Goal: Task Accomplishment & Management: Use online tool/utility

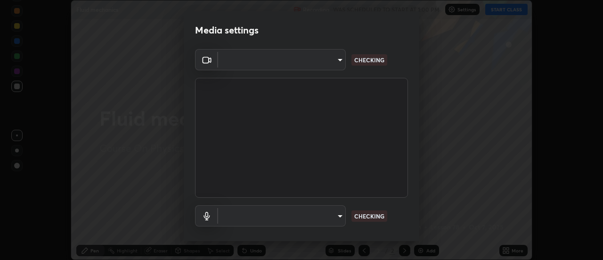
scroll to position [260, 603]
type input "5ef603223675ad3537792c6ebf1b52f50ad41f16ad71dfa7d9e08d698ef233d8"
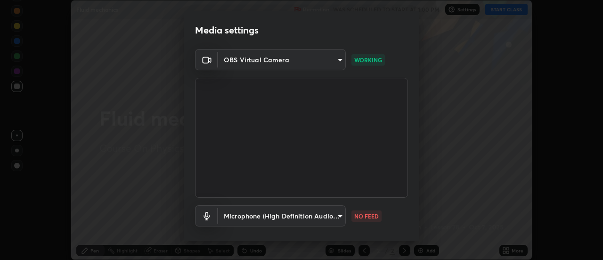
click at [331, 214] on body "Erase all Fluid mechanics Recording WAS SCHEDULED TO START AT 1:00 PM Settings …" at bounding box center [301, 130] width 603 height 260
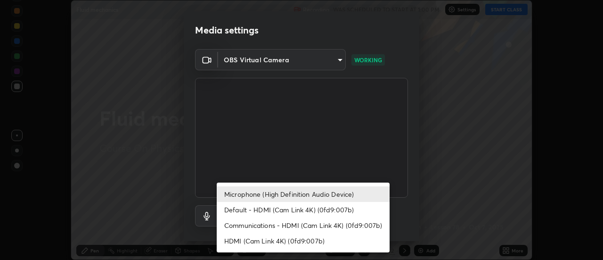
click at [303, 209] on li "Default - HDMI (Cam Link 4K) (0fd9:007b)" at bounding box center [303, 210] width 173 height 16
type input "default"
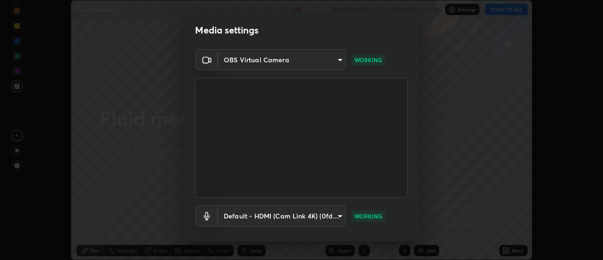
scroll to position [50, 0]
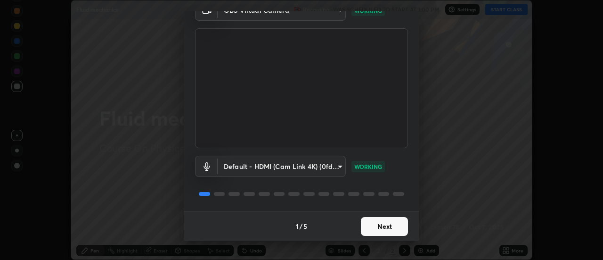
click at [392, 226] on button "Next" at bounding box center [384, 226] width 47 height 19
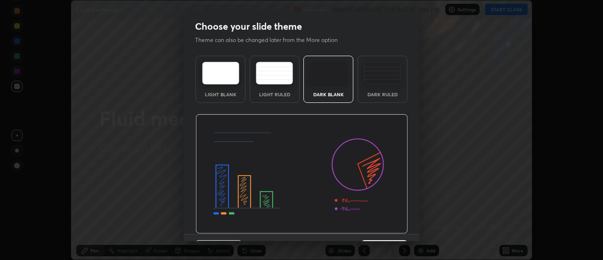
scroll to position [23, 0]
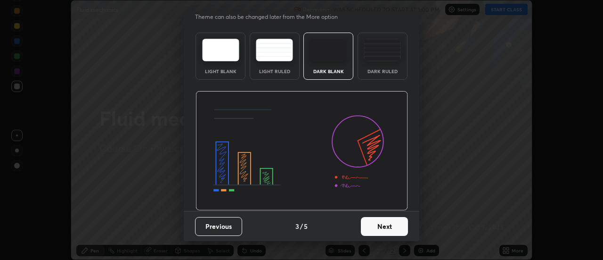
click at [396, 228] on button "Next" at bounding box center [384, 226] width 47 height 19
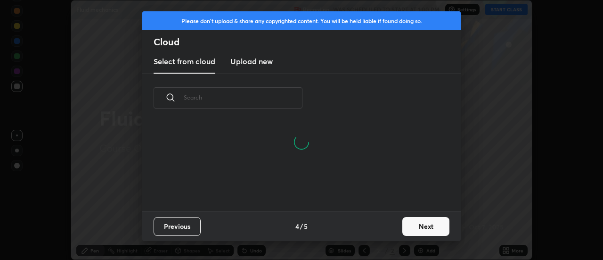
click at [435, 226] on button "Next" at bounding box center [426, 226] width 47 height 19
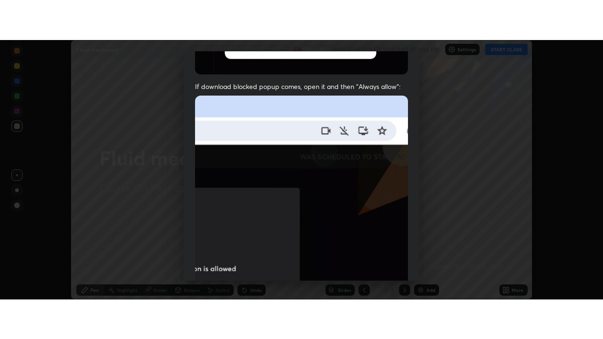
scroll to position [242, 0]
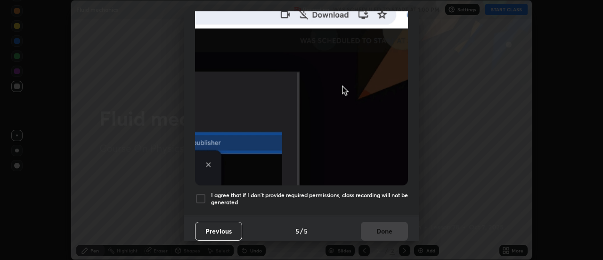
click at [204, 193] on div at bounding box center [200, 198] width 11 height 11
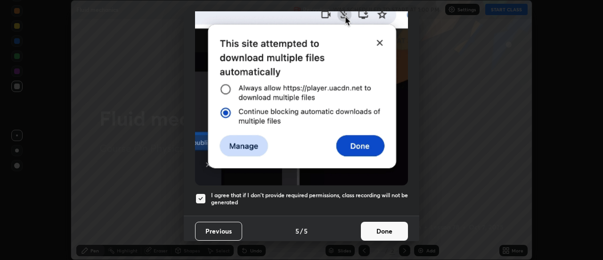
click at [383, 223] on button "Done" at bounding box center [384, 231] width 47 height 19
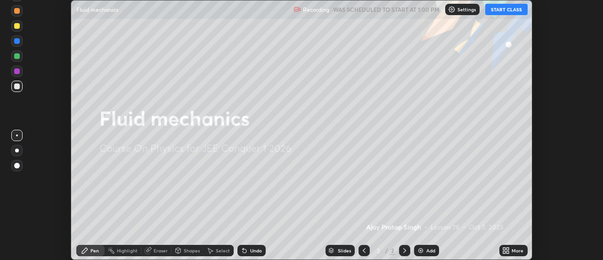
click at [501, 12] on button "START CLASS" at bounding box center [507, 9] width 42 height 11
click at [510, 250] on icon at bounding box center [508, 249] width 2 height 2
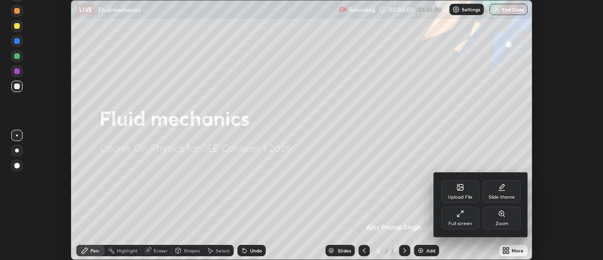
click at [469, 221] on div "Full screen" at bounding box center [461, 223] width 24 height 5
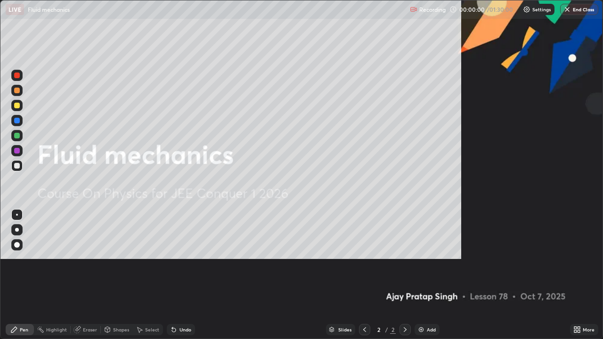
scroll to position [339, 603]
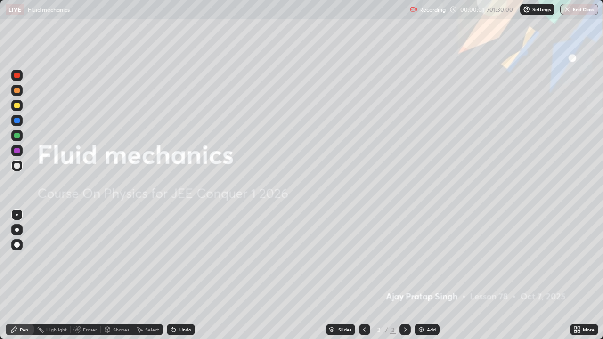
click at [437, 259] on div "Add" at bounding box center [427, 329] width 25 height 11
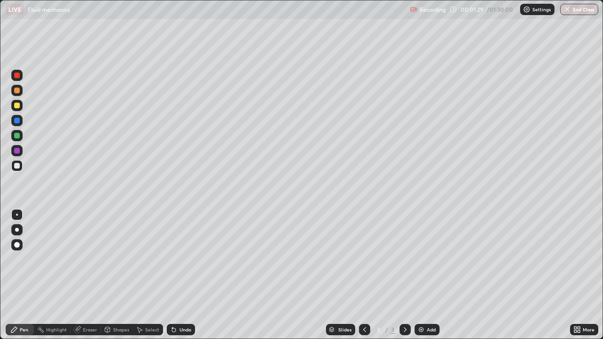
click at [20, 167] on div at bounding box center [16, 165] width 11 height 11
click at [405, 259] on icon at bounding box center [406, 330] width 8 height 8
click at [422, 259] on img at bounding box center [422, 330] width 8 height 8
click at [423, 259] on img at bounding box center [422, 330] width 8 height 8
click at [114, 259] on div "Shapes" at bounding box center [121, 330] width 16 height 5
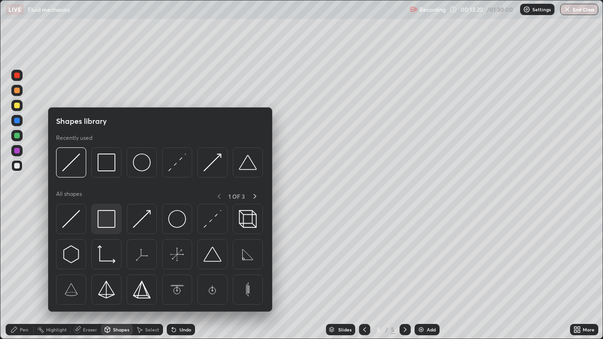
click at [107, 222] on img at bounding box center [107, 219] width 18 height 18
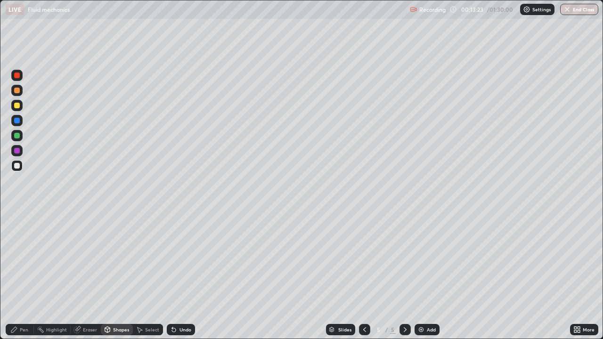
click at [17, 106] on div at bounding box center [17, 106] width 6 height 6
click at [185, 259] on div "Undo" at bounding box center [186, 330] width 12 height 5
click at [29, 259] on div "Pen" at bounding box center [20, 329] width 28 height 11
click at [22, 164] on div at bounding box center [16, 165] width 11 height 11
click at [116, 259] on div "Shapes" at bounding box center [121, 330] width 16 height 5
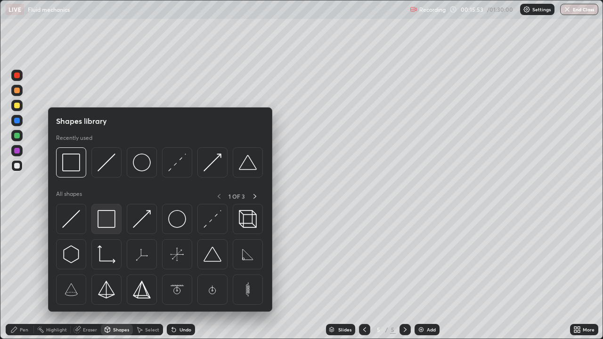
click at [108, 215] on img at bounding box center [107, 219] width 18 height 18
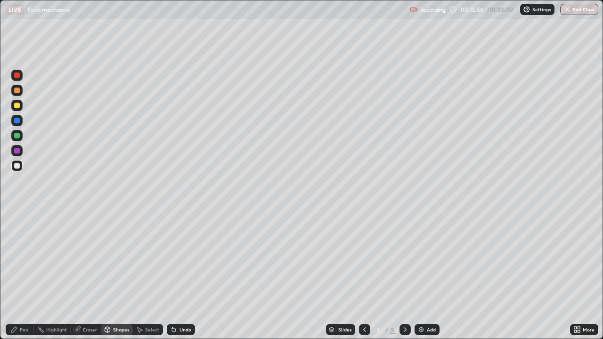
click at [421, 259] on img at bounding box center [422, 330] width 8 height 8
click at [27, 259] on div "Pen" at bounding box center [20, 329] width 28 height 11
click at [186, 259] on div "Undo" at bounding box center [186, 330] width 12 height 5
click at [185, 259] on div "Undo" at bounding box center [186, 330] width 12 height 5
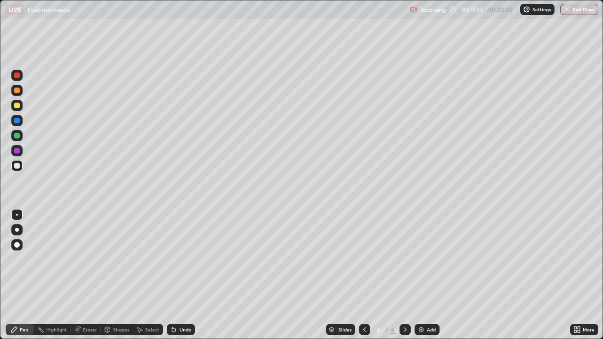
click at [185, 259] on div "Undo" at bounding box center [186, 330] width 12 height 5
click at [184, 259] on div "Undo" at bounding box center [186, 330] width 12 height 5
click at [183, 259] on div "Undo" at bounding box center [186, 330] width 12 height 5
click at [421, 259] on img at bounding box center [422, 330] width 8 height 8
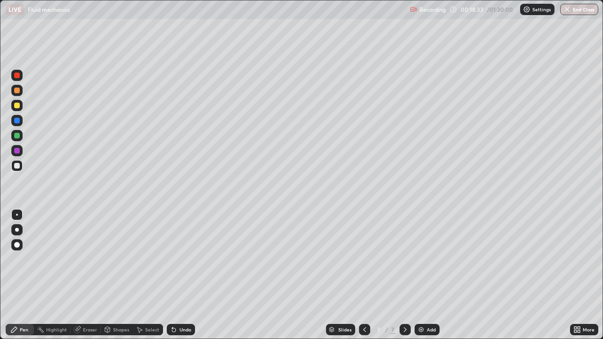
click at [17, 106] on div at bounding box center [17, 106] width 6 height 6
click at [0, 259] on div "Setting up your live class" at bounding box center [301, 169] width 603 height 339
click at [6, 259] on div "Pen" at bounding box center [20, 330] width 28 height 19
click at [121, 259] on div "Shapes" at bounding box center [121, 330] width 16 height 5
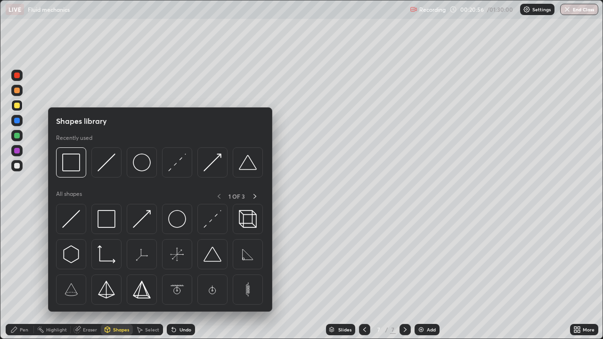
click at [76, 217] on img at bounding box center [71, 219] width 18 height 18
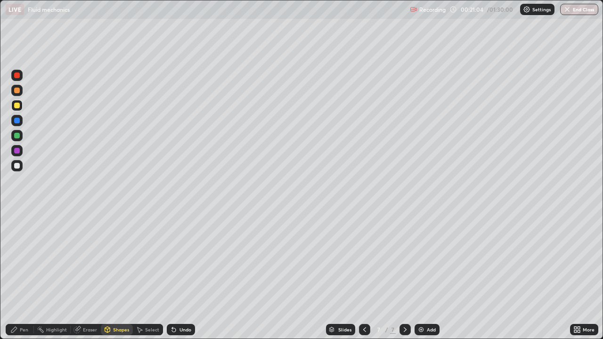
click at [27, 259] on div "Pen" at bounding box center [24, 330] width 8 height 5
click at [19, 167] on div at bounding box center [17, 166] width 6 height 6
click at [92, 259] on div "Eraser" at bounding box center [90, 330] width 14 height 5
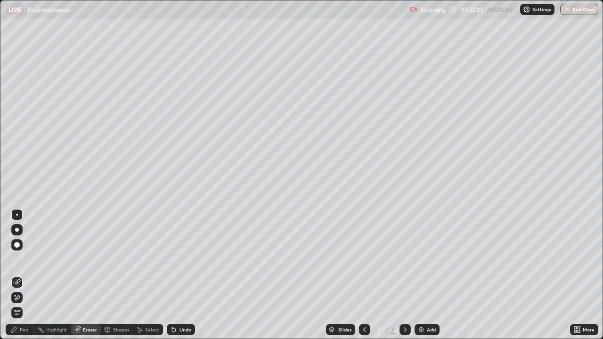
click at [26, 259] on div "Pen" at bounding box center [24, 330] width 8 height 5
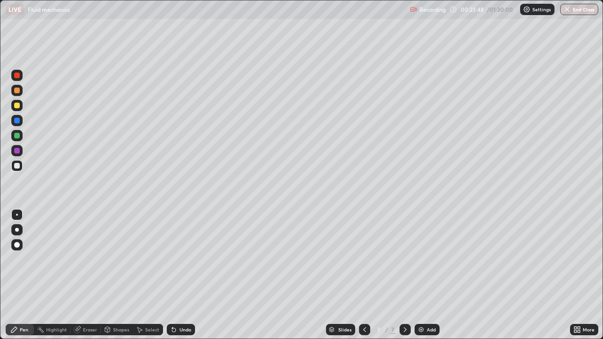
click at [421, 259] on img at bounding box center [422, 330] width 8 height 8
click at [0, 259] on div "Setting up your live class" at bounding box center [301, 169] width 603 height 339
click at [88, 259] on div "Eraser" at bounding box center [90, 330] width 14 height 5
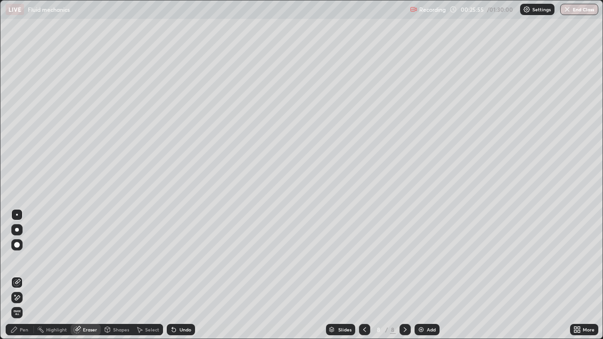
click at [24, 259] on div "Pen" at bounding box center [24, 330] width 8 height 5
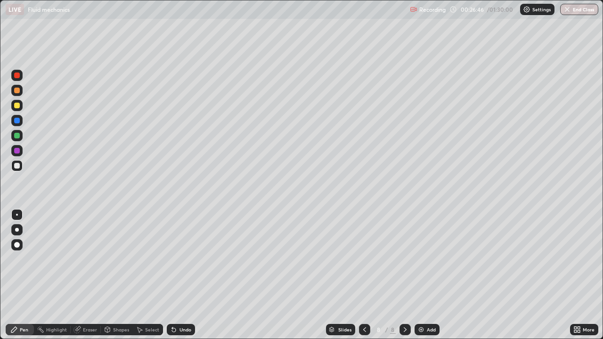
click at [423, 259] on img at bounding box center [422, 330] width 8 height 8
click at [119, 259] on div "Shapes" at bounding box center [121, 330] width 16 height 5
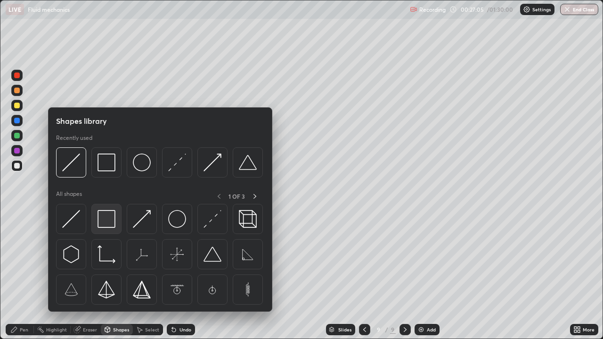
click at [108, 216] on img at bounding box center [107, 219] width 18 height 18
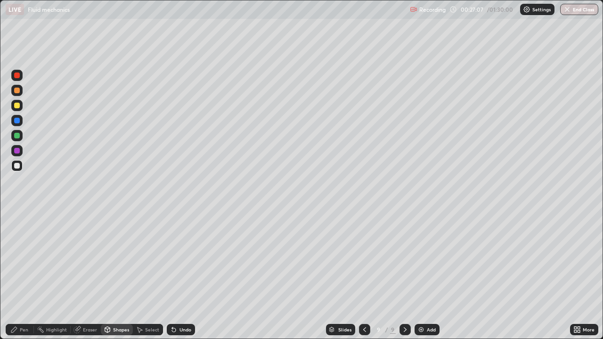
click at [18, 168] on div at bounding box center [17, 166] width 6 height 6
click at [117, 259] on div "Shapes" at bounding box center [121, 330] width 16 height 5
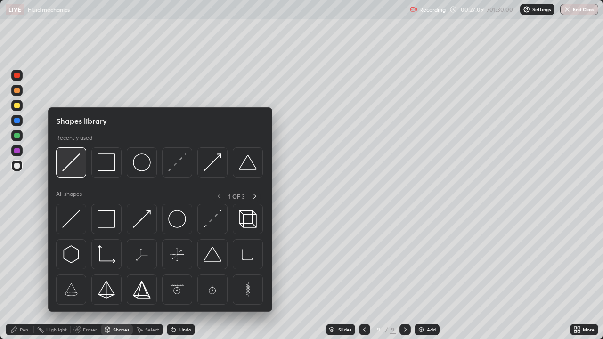
click at [75, 163] on img at bounding box center [71, 163] width 18 height 18
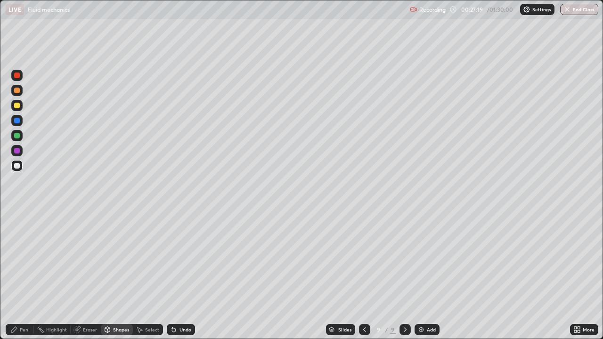
click at [27, 259] on div "Pen" at bounding box center [20, 329] width 28 height 11
click at [17, 107] on div at bounding box center [17, 106] width 6 height 6
click at [117, 259] on div "Shapes" at bounding box center [121, 330] width 16 height 5
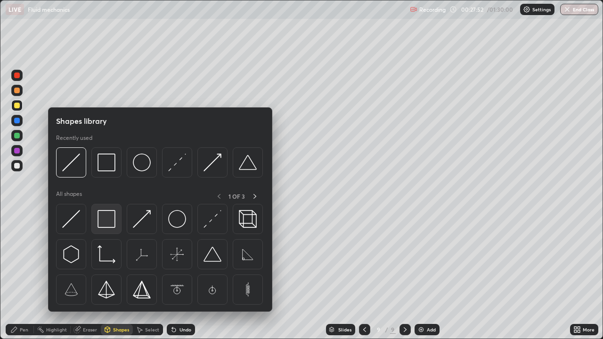
click at [110, 221] on img at bounding box center [107, 219] width 18 height 18
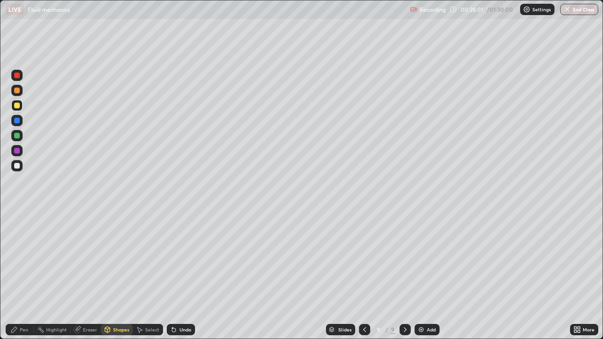
click at [94, 259] on div "Eraser" at bounding box center [86, 329] width 30 height 11
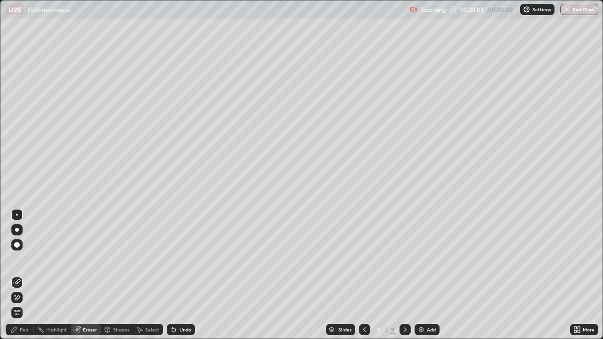
click at [90, 259] on div "Eraser" at bounding box center [90, 330] width 14 height 5
click at [118, 259] on div "Shapes" at bounding box center [121, 330] width 16 height 5
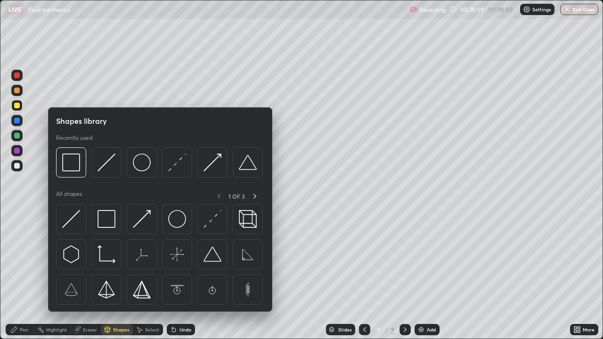
click at [116, 259] on div "Shapes" at bounding box center [117, 329] width 32 height 11
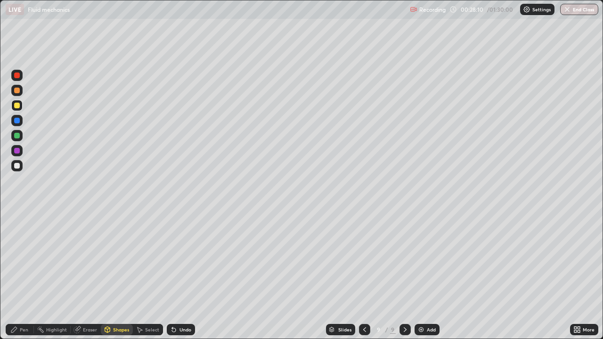
click at [117, 259] on div "Shapes" at bounding box center [121, 330] width 16 height 5
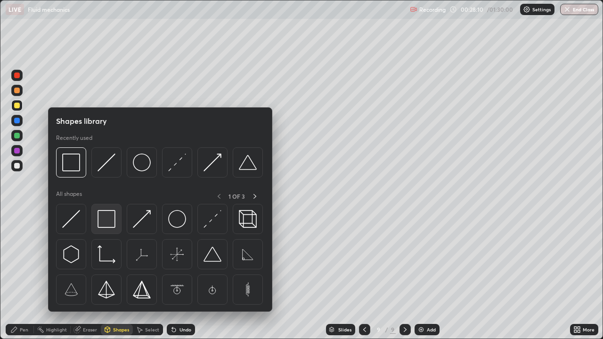
click at [105, 214] on img at bounding box center [107, 219] width 18 height 18
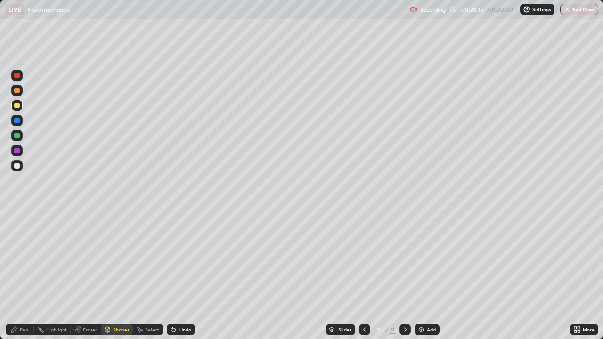
click at [27, 259] on div "Pen" at bounding box center [24, 330] width 8 height 5
click at [418, 259] on img at bounding box center [422, 330] width 8 height 8
click at [113, 259] on div "Shapes" at bounding box center [121, 330] width 16 height 5
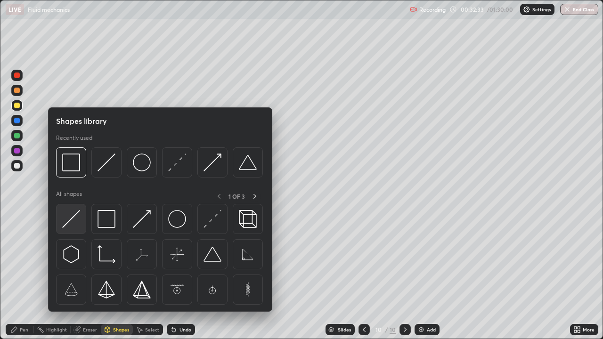
click at [71, 218] on img at bounding box center [71, 219] width 18 height 18
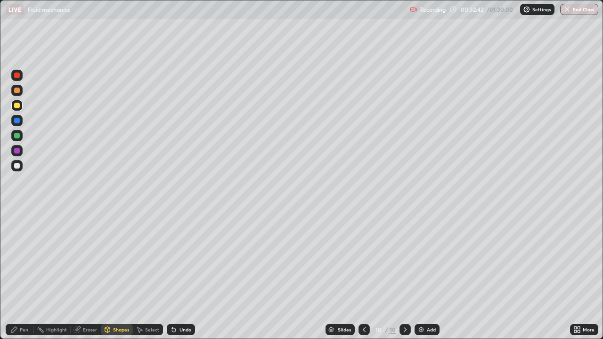
click at [27, 259] on div "Pen" at bounding box center [20, 329] width 28 height 11
click at [18, 168] on div at bounding box center [17, 166] width 6 height 6
click at [421, 259] on img at bounding box center [422, 330] width 8 height 8
click at [18, 107] on div at bounding box center [17, 106] width 6 height 6
click at [17, 165] on div at bounding box center [17, 166] width 6 height 6
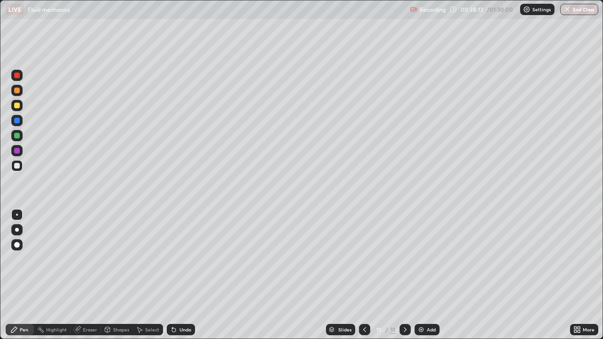
click at [20, 109] on div at bounding box center [16, 105] width 11 height 11
click at [429, 259] on div "Add" at bounding box center [431, 330] width 9 height 5
click at [119, 259] on div "Shapes" at bounding box center [121, 330] width 16 height 5
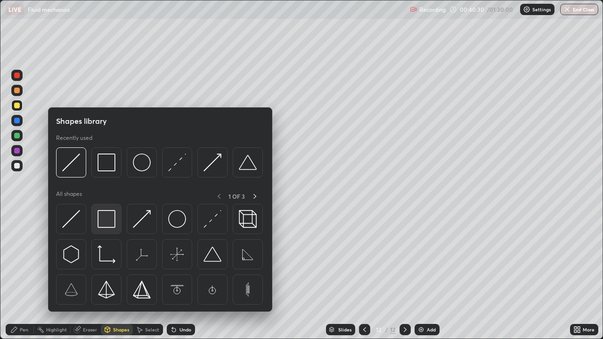
click at [112, 218] on img at bounding box center [107, 219] width 18 height 18
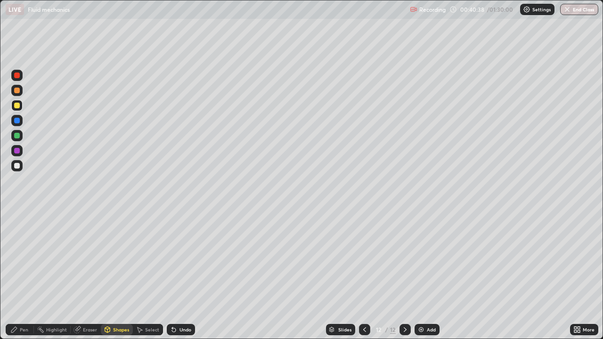
click at [90, 259] on div "Eraser" at bounding box center [90, 330] width 14 height 5
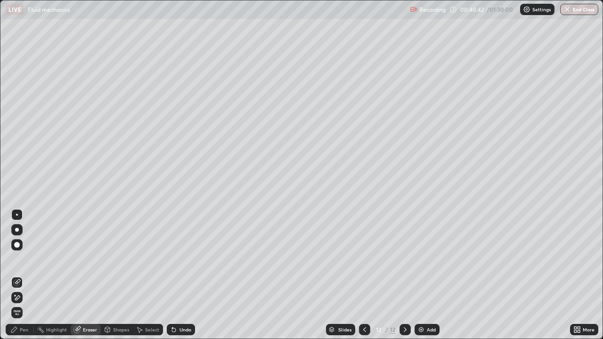
click at [25, 259] on div "Pen" at bounding box center [24, 330] width 8 height 5
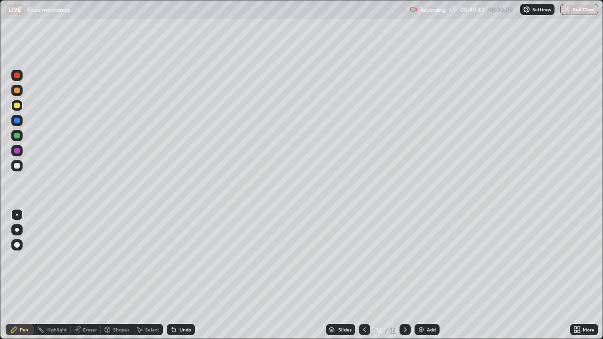
click at [17, 165] on div at bounding box center [17, 166] width 6 height 6
click at [18, 91] on div at bounding box center [17, 91] width 6 height 6
click at [17, 122] on div at bounding box center [17, 121] width 6 height 6
click at [17, 107] on div at bounding box center [17, 106] width 6 height 6
click at [18, 92] on div at bounding box center [17, 91] width 6 height 6
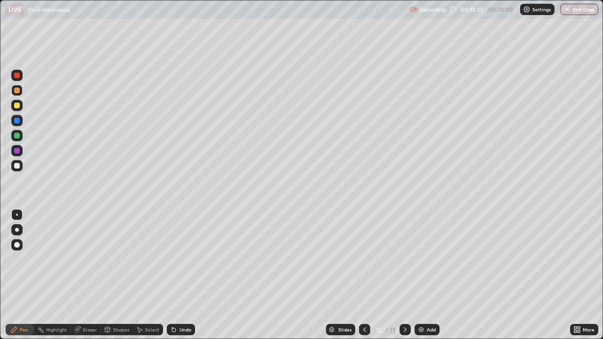
click at [18, 167] on div at bounding box center [17, 166] width 6 height 6
click at [17, 136] on div at bounding box center [17, 136] width 6 height 6
click at [16, 151] on div at bounding box center [17, 151] width 6 height 6
click at [182, 259] on div "Undo" at bounding box center [186, 330] width 12 height 5
click at [183, 259] on div "Undo" at bounding box center [186, 330] width 12 height 5
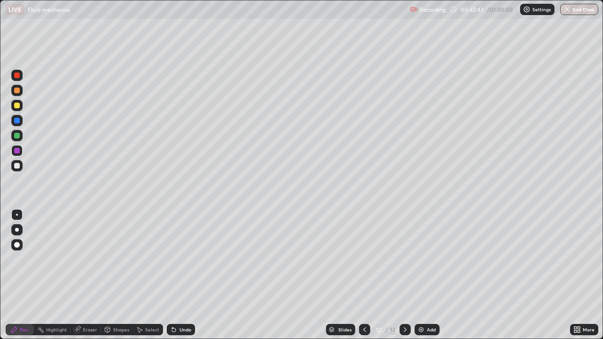
click at [185, 259] on div "Undo" at bounding box center [186, 330] width 12 height 5
click at [186, 259] on div "Undo" at bounding box center [186, 330] width 12 height 5
click at [17, 106] on div at bounding box center [17, 106] width 6 height 6
click at [433, 259] on div "Add" at bounding box center [431, 330] width 9 height 5
click at [119, 259] on div "Shapes" at bounding box center [121, 330] width 16 height 5
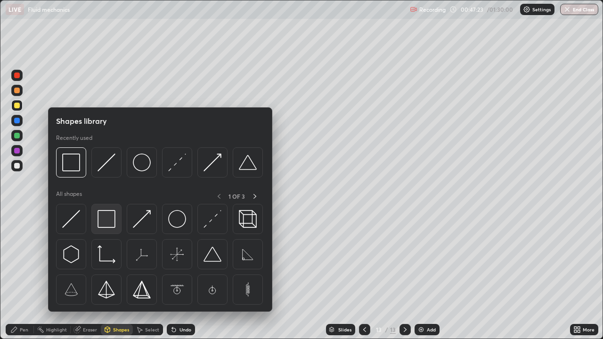
click at [107, 223] on img at bounding box center [107, 219] width 18 height 18
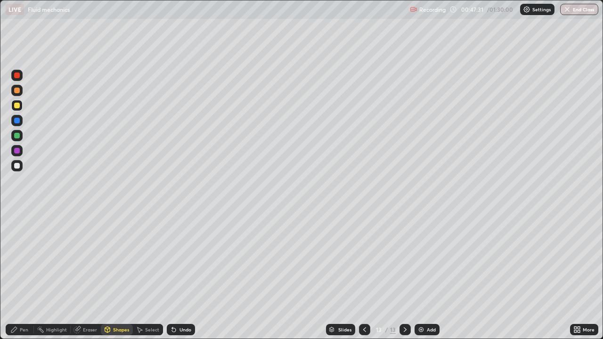
click at [95, 259] on div "Eraser" at bounding box center [90, 330] width 14 height 5
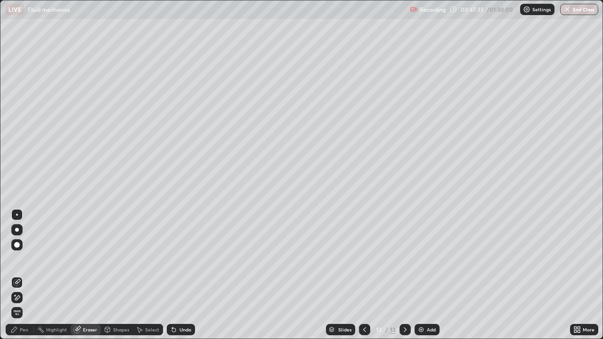
click at [25, 259] on div "Pen" at bounding box center [24, 330] width 8 height 5
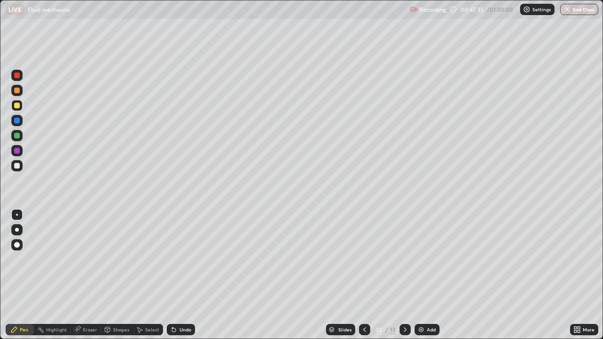
click at [19, 168] on div at bounding box center [16, 165] width 11 height 11
click at [19, 122] on div at bounding box center [17, 121] width 6 height 6
click at [18, 136] on div at bounding box center [17, 136] width 6 height 6
click at [22, 259] on div "Pen" at bounding box center [24, 330] width 8 height 5
click at [17, 166] on div at bounding box center [17, 166] width 6 height 6
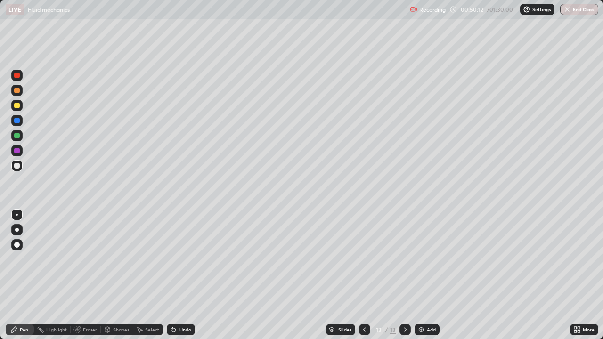
click at [154, 259] on div "Select" at bounding box center [152, 330] width 14 height 5
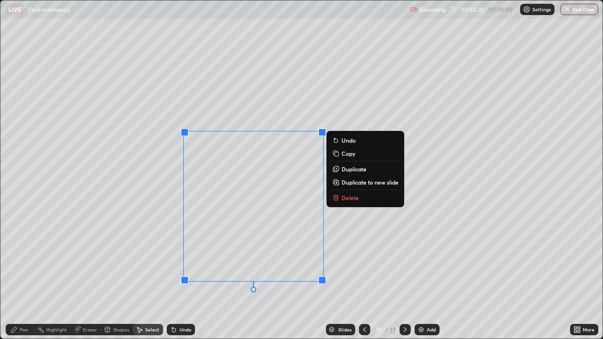
click at [117, 259] on div "Shapes" at bounding box center [121, 330] width 16 height 5
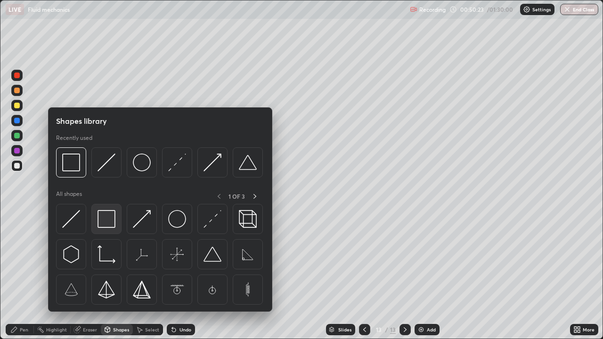
click at [111, 218] on img at bounding box center [107, 219] width 18 height 18
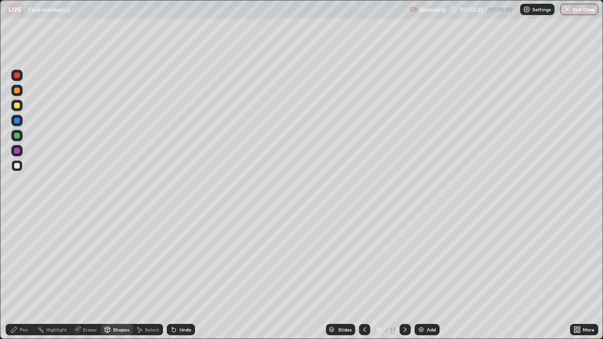
click at [21, 108] on div at bounding box center [16, 105] width 11 height 11
click at [91, 259] on div "Eraser" at bounding box center [90, 330] width 14 height 5
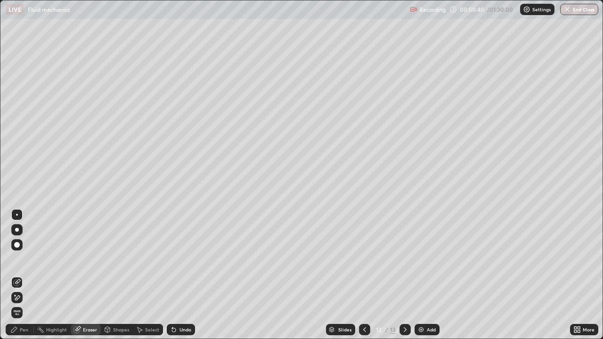
click at [107, 259] on icon at bounding box center [107, 331] width 0 height 3
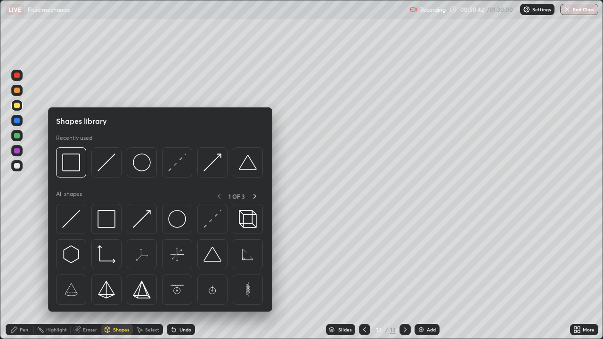
click at [92, 259] on div "Eraser" at bounding box center [90, 330] width 14 height 5
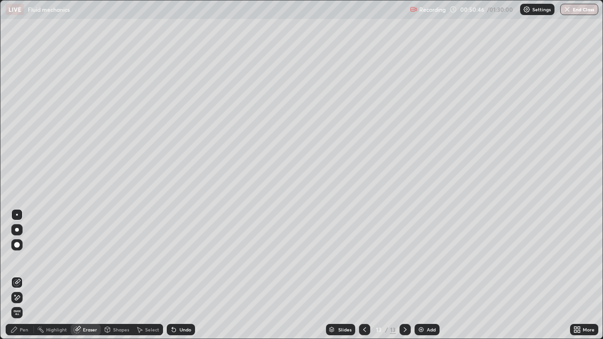
click at [29, 259] on div "Pen" at bounding box center [20, 329] width 28 height 11
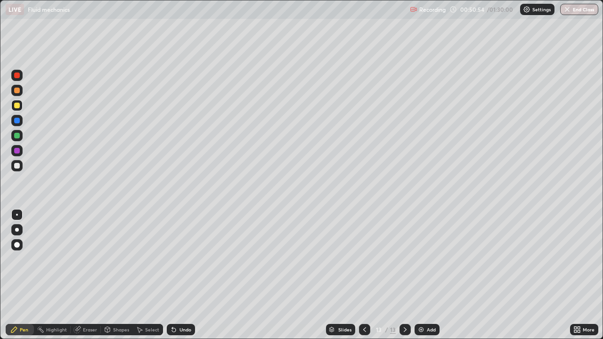
click at [19, 166] on div at bounding box center [17, 166] width 6 height 6
click at [19, 106] on div at bounding box center [17, 106] width 6 height 6
click at [122, 259] on div "Shapes" at bounding box center [121, 330] width 16 height 5
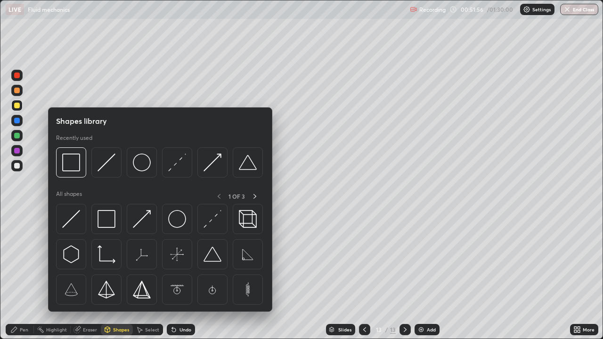
click at [182, 164] on img at bounding box center [177, 163] width 18 height 18
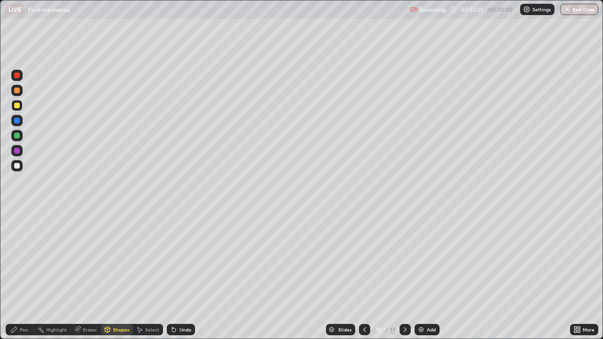
click at [18, 166] on div at bounding box center [17, 166] width 6 height 6
click at [29, 259] on div "Pen" at bounding box center [20, 329] width 28 height 11
click at [93, 259] on div "Eraser" at bounding box center [90, 330] width 14 height 5
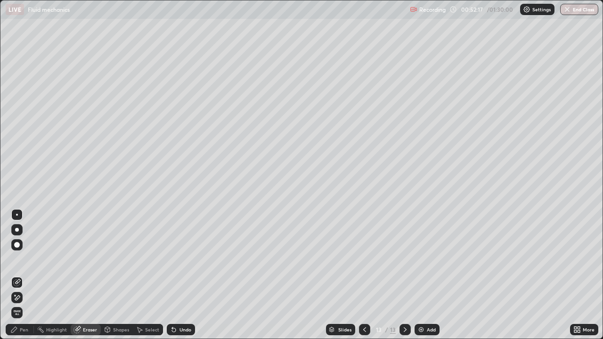
click at [26, 259] on div "Pen" at bounding box center [24, 330] width 8 height 5
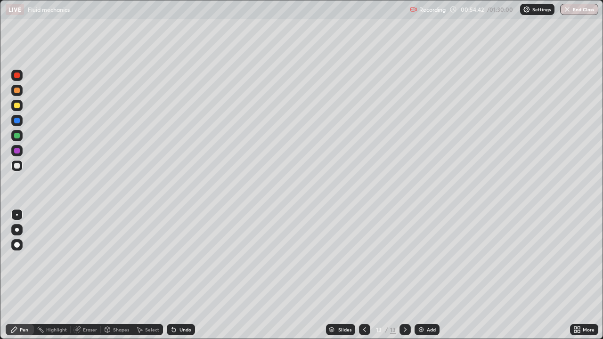
click at [18, 135] on div at bounding box center [17, 136] width 6 height 6
click at [19, 165] on div at bounding box center [17, 166] width 6 height 6
click at [419, 259] on img at bounding box center [422, 330] width 8 height 8
click at [120, 259] on div "Shapes" at bounding box center [117, 329] width 32 height 11
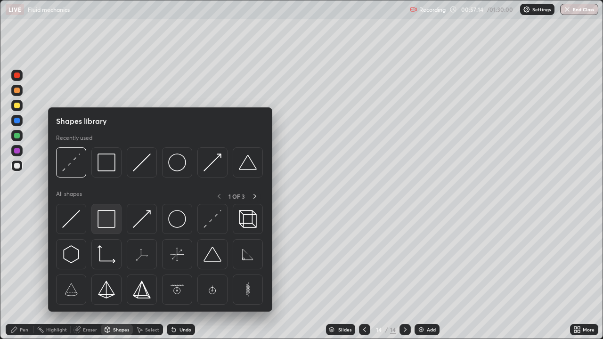
click at [104, 219] on img at bounding box center [107, 219] width 18 height 18
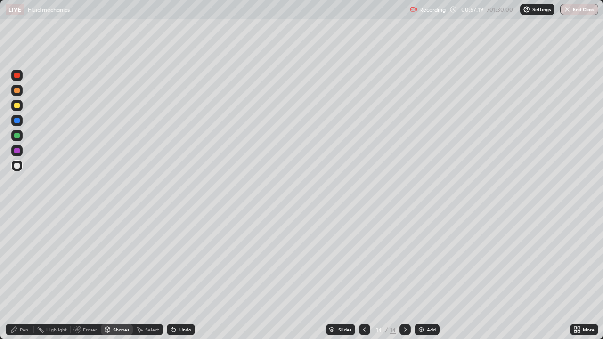
click at [91, 259] on div "Eraser" at bounding box center [90, 330] width 14 height 5
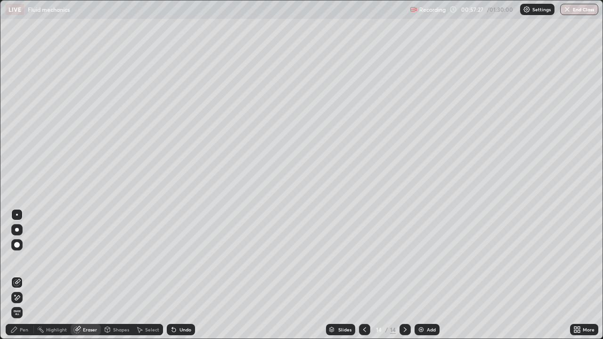
click at [120, 259] on div "Shapes" at bounding box center [121, 330] width 16 height 5
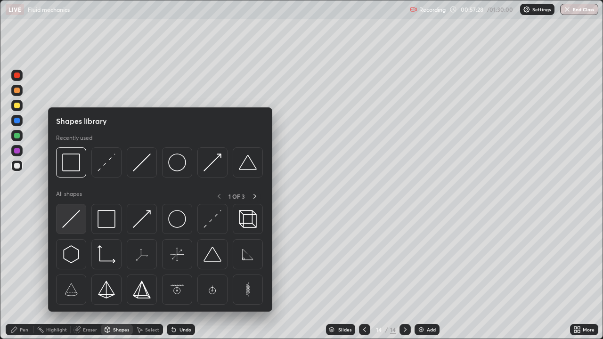
click at [79, 213] on img at bounding box center [71, 219] width 18 height 18
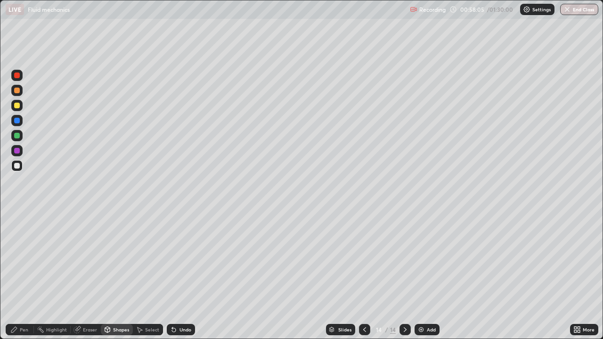
click at [17, 107] on div at bounding box center [17, 106] width 6 height 6
click at [28, 259] on div "Pen" at bounding box center [24, 330] width 8 height 5
click at [18, 166] on div at bounding box center [17, 166] width 6 height 6
click at [18, 137] on div at bounding box center [17, 136] width 6 height 6
click at [17, 166] on div at bounding box center [17, 166] width 6 height 6
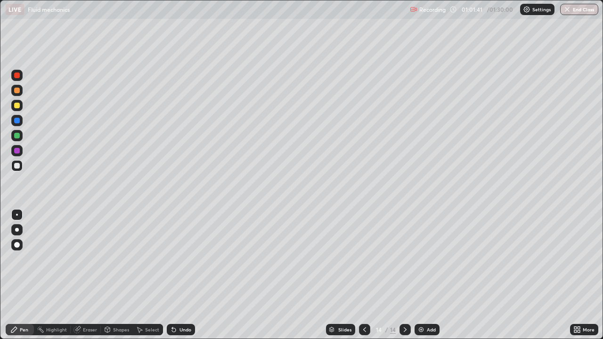
click at [150, 259] on div "Select" at bounding box center [152, 330] width 14 height 5
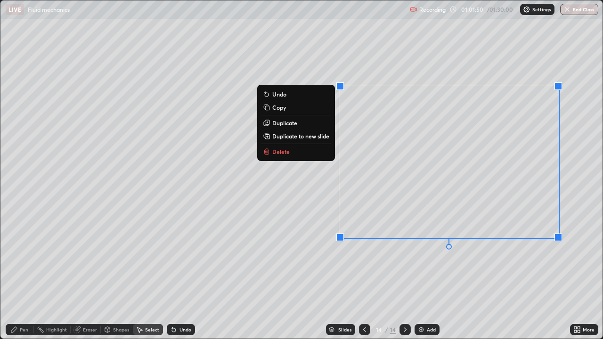
click at [474, 259] on div "0 ° Undo Copy Duplicate Duplicate to new slide Delete" at bounding box center [301, 169] width 603 height 338
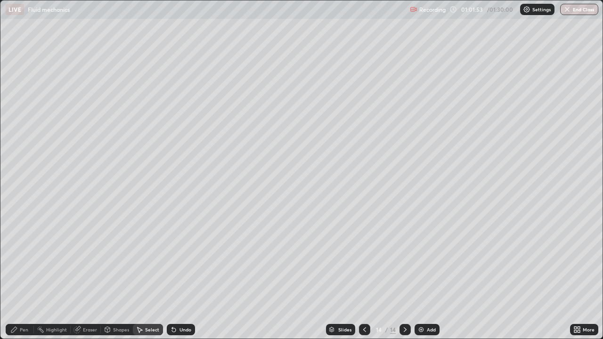
click at [122, 259] on div "Shapes" at bounding box center [121, 330] width 16 height 5
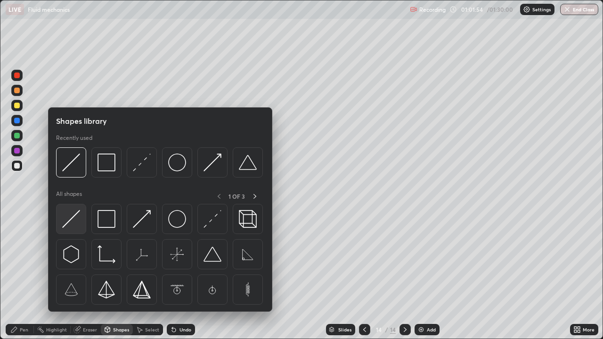
click at [70, 221] on img at bounding box center [71, 219] width 18 height 18
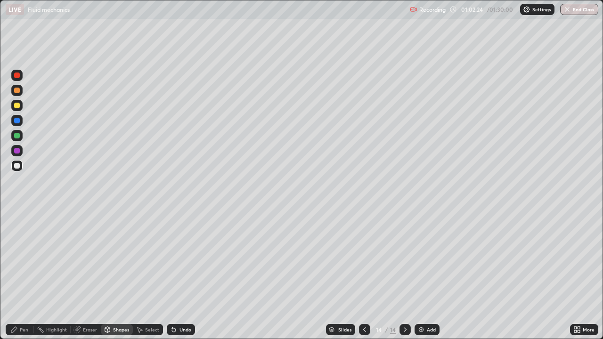
click at [18, 107] on div at bounding box center [17, 106] width 6 height 6
click at [26, 259] on div "Pen" at bounding box center [24, 330] width 8 height 5
click at [15, 136] on div at bounding box center [17, 136] width 6 height 6
click at [0, 259] on div "Pen Highlight Eraser Shapes Select Undo Slides 14 / 14 Add More" at bounding box center [301, 330] width 603 height 19
click at [362, 259] on icon at bounding box center [365, 330] width 8 height 8
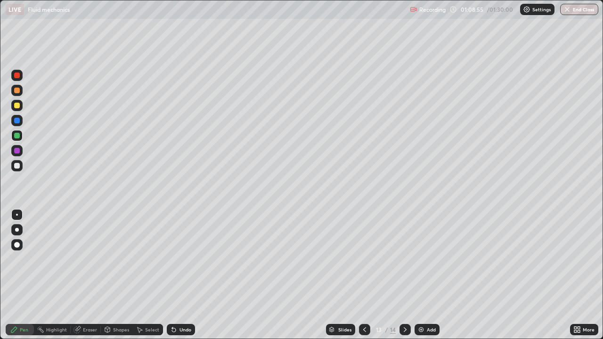
click at [405, 259] on icon at bounding box center [406, 330] width 8 height 8
click at [424, 259] on div "Add" at bounding box center [427, 329] width 25 height 11
click at [93, 259] on div "Eraser" at bounding box center [86, 329] width 30 height 11
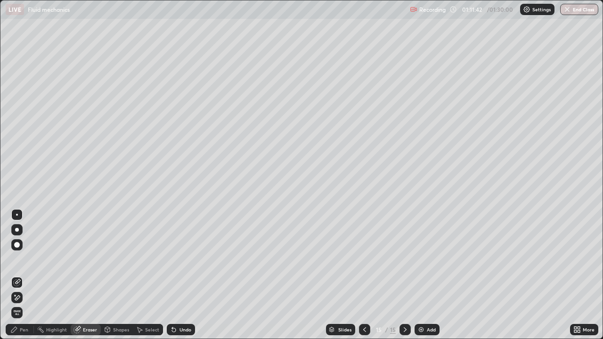
click at [26, 259] on div "Pen" at bounding box center [20, 329] width 28 height 11
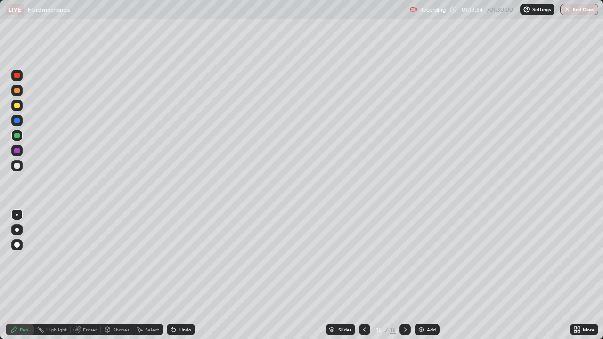
click at [423, 259] on img at bounding box center [422, 330] width 8 height 8
click at [124, 259] on div "Shapes" at bounding box center [121, 330] width 16 height 5
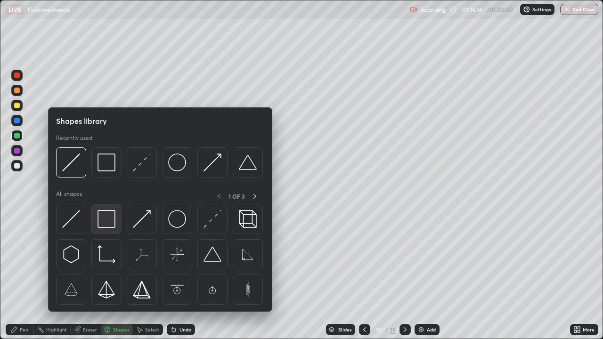
click at [109, 221] on img at bounding box center [107, 219] width 18 height 18
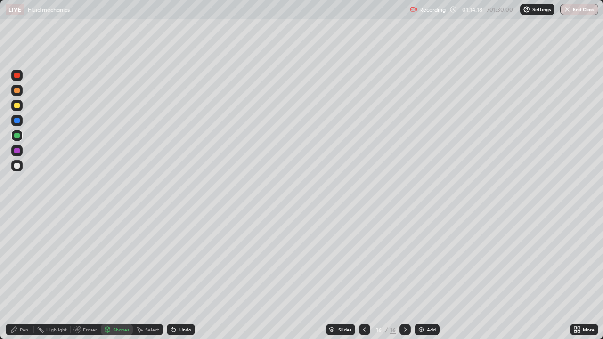
click at [17, 166] on div at bounding box center [17, 166] width 6 height 6
click at [91, 259] on div "Eraser" at bounding box center [90, 330] width 14 height 5
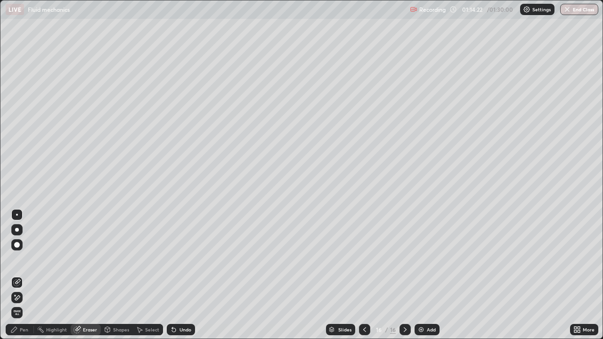
click at [26, 259] on div "Pen" at bounding box center [24, 330] width 8 height 5
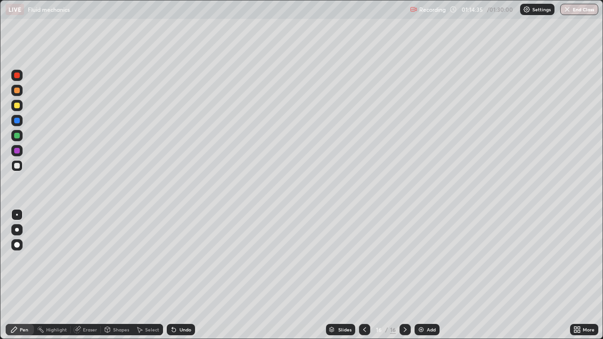
click at [119, 259] on div "Shapes" at bounding box center [121, 330] width 16 height 5
click at [19, 108] on div at bounding box center [16, 105] width 11 height 11
click at [120, 259] on div "Shapes" at bounding box center [121, 330] width 16 height 5
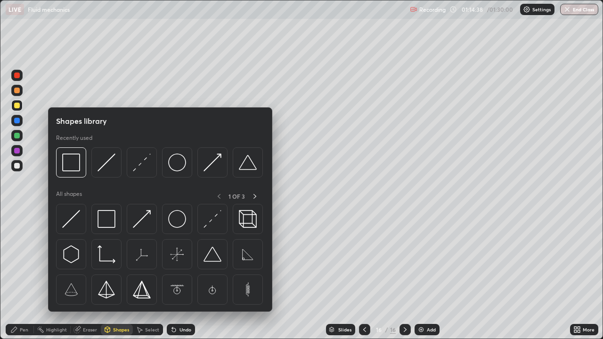
click at [111, 218] on img at bounding box center [107, 219] width 18 height 18
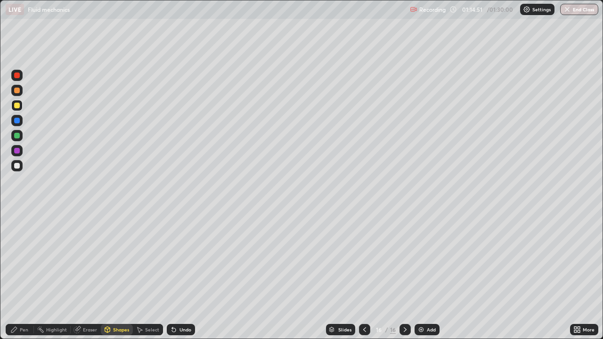
click at [27, 259] on div "Pen" at bounding box center [24, 330] width 8 height 5
click at [91, 259] on div "Eraser" at bounding box center [90, 330] width 14 height 5
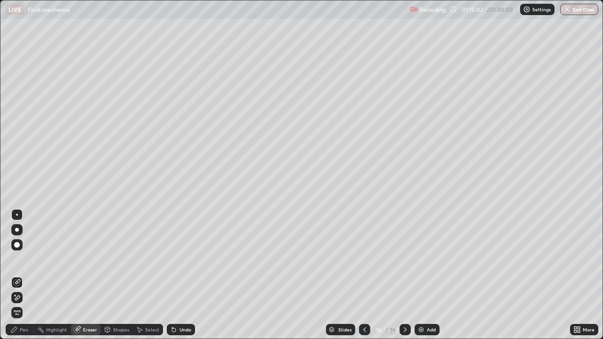
click at [25, 259] on div "Pen" at bounding box center [24, 330] width 8 height 5
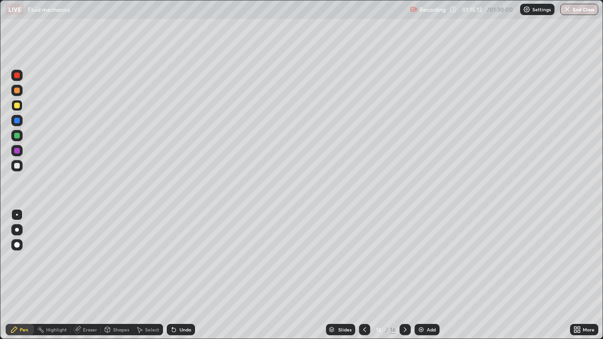
click at [17, 166] on div at bounding box center [17, 166] width 6 height 6
click at [421, 259] on img at bounding box center [422, 330] width 8 height 8
click at [119, 259] on div "Shapes" at bounding box center [121, 330] width 16 height 5
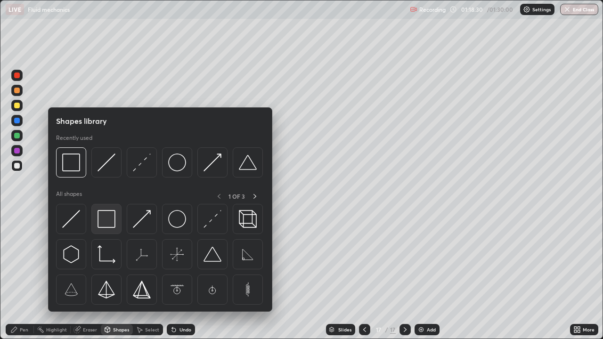
click at [108, 223] on img at bounding box center [107, 219] width 18 height 18
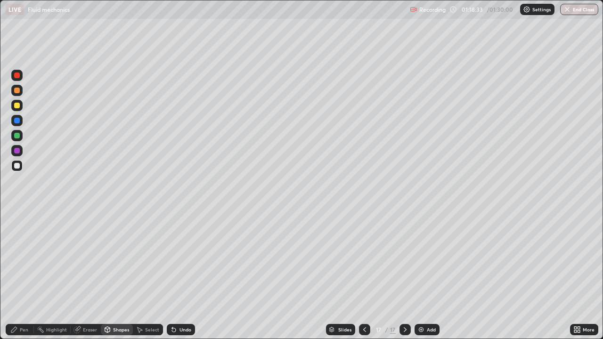
click at [92, 259] on div "Eraser" at bounding box center [90, 330] width 14 height 5
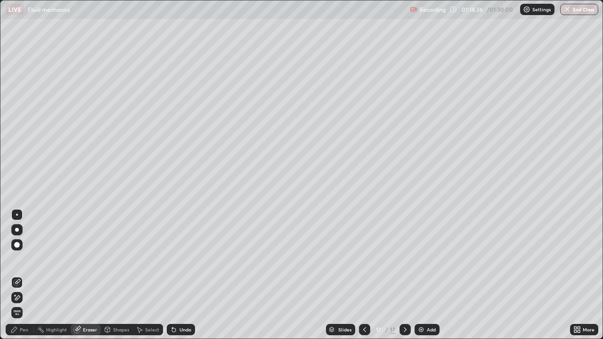
click at [28, 259] on div "Pen" at bounding box center [24, 330] width 8 height 5
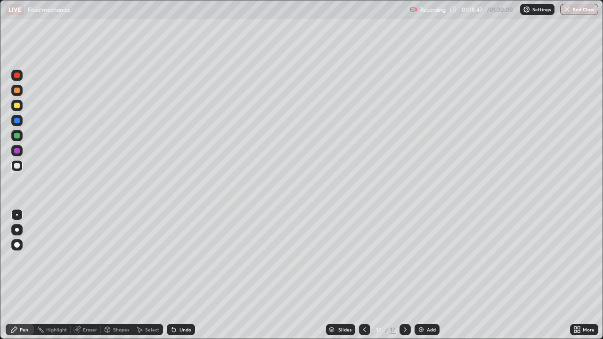
click at [119, 259] on div "Shapes" at bounding box center [121, 330] width 16 height 5
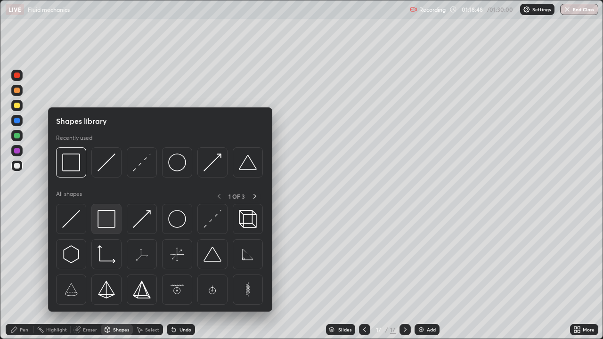
click at [112, 219] on img at bounding box center [107, 219] width 18 height 18
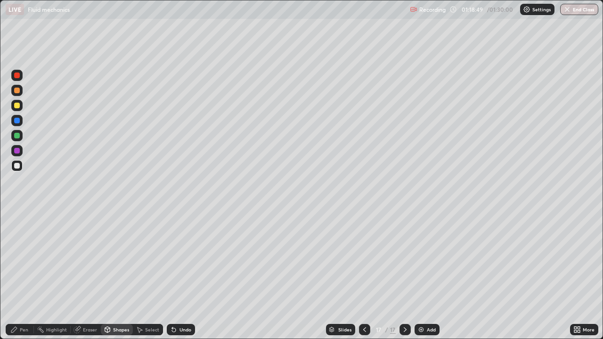
click at [21, 109] on div at bounding box center [16, 105] width 11 height 11
click at [25, 259] on div "Pen" at bounding box center [24, 330] width 8 height 5
click at [120, 259] on div "Shapes" at bounding box center [121, 330] width 16 height 5
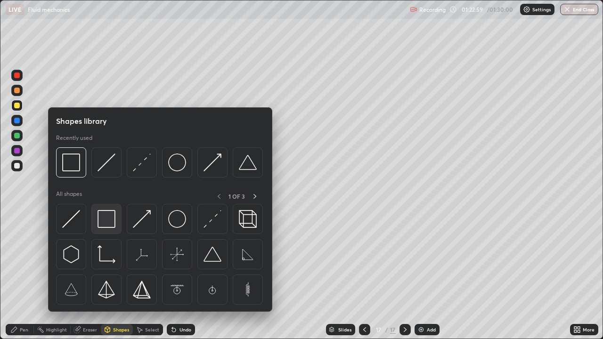
click at [106, 215] on img at bounding box center [107, 219] width 18 height 18
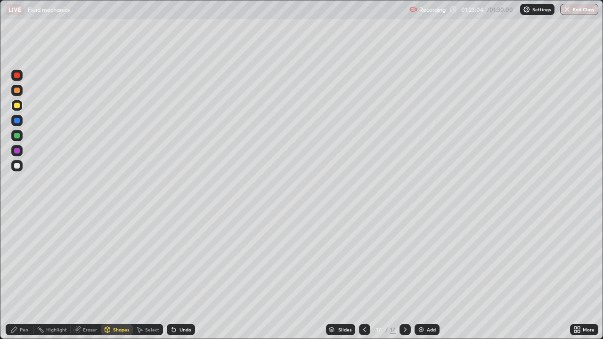
click at [92, 259] on div "Eraser" at bounding box center [90, 330] width 14 height 5
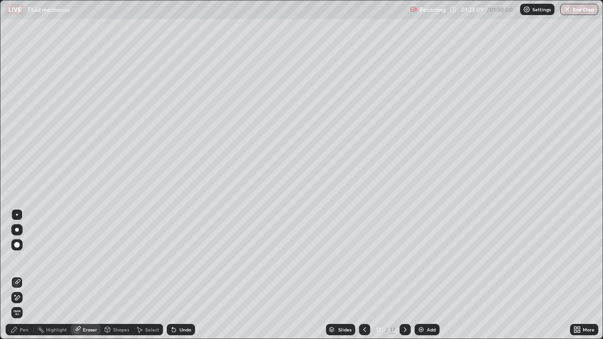
click at [123, 259] on div "Shapes" at bounding box center [121, 330] width 16 height 5
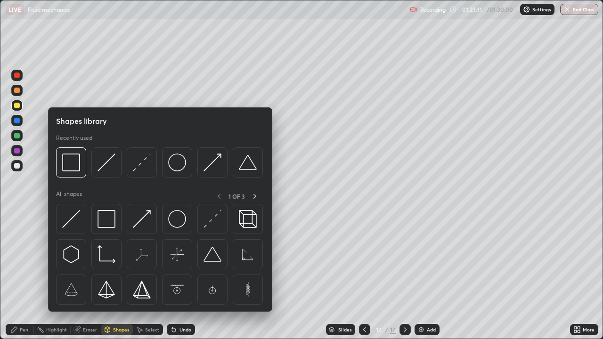
click at [18, 137] on div at bounding box center [17, 136] width 6 height 6
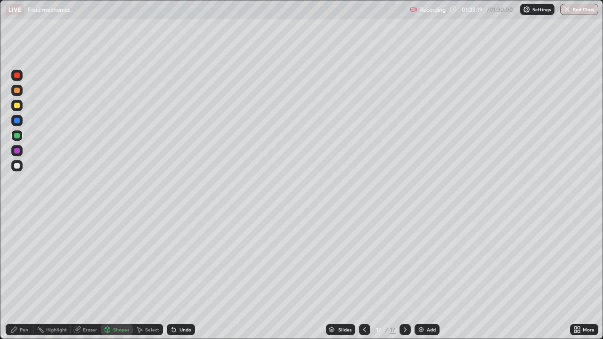
click at [20, 165] on div at bounding box center [16, 165] width 11 height 11
click at [191, 259] on div "Undo" at bounding box center [181, 329] width 28 height 11
click at [185, 259] on div "Undo" at bounding box center [186, 330] width 12 height 5
click at [26, 259] on div "Pen" at bounding box center [24, 330] width 8 height 5
click at [18, 106] on div at bounding box center [17, 106] width 6 height 6
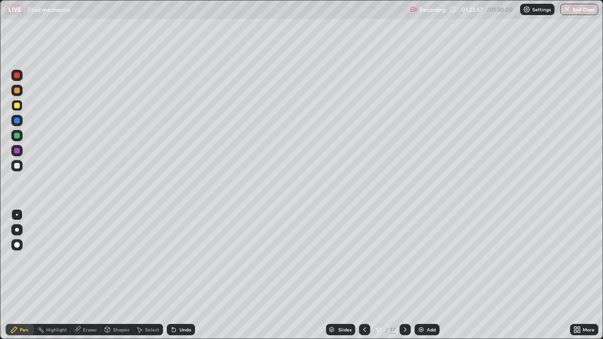
click at [21, 150] on div at bounding box center [16, 150] width 11 height 11
click at [21, 168] on div at bounding box center [16, 165] width 11 height 11
click at [22, 137] on div at bounding box center [16, 135] width 11 height 11
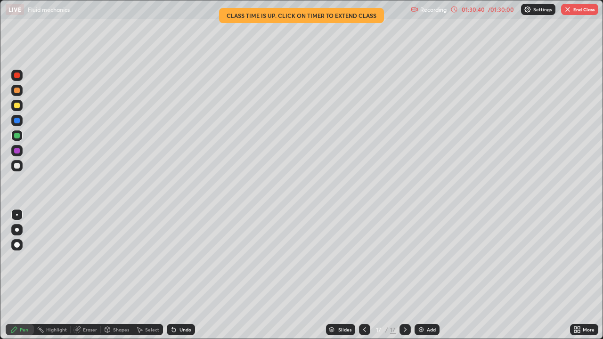
click at [571, 9] on img "button" at bounding box center [568, 10] width 8 height 8
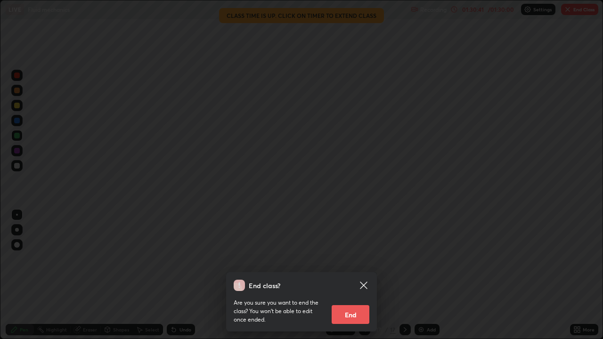
click at [349, 259] on button "End" at bounding box center [351, 314] width 38 height 19
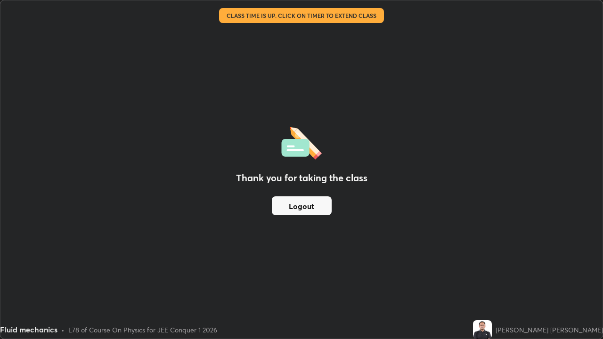
click at [321, 206] on button "Logout" at bounding box center [302, 206] width 60 height 19
